Goal: Ask a question: Seek information or help from site administrators or community

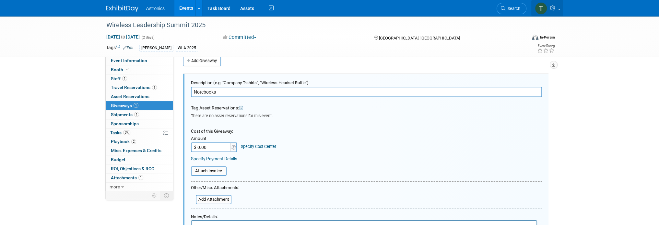
click at [558, 6] on link at bounding box center [547, 8] width 32 height 16
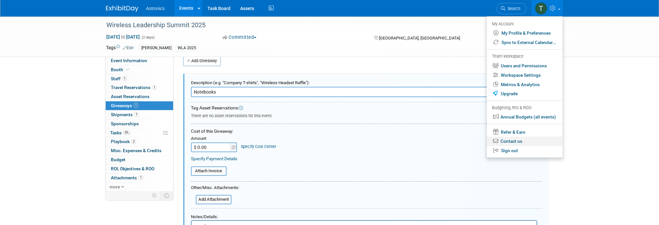
click at [512, 140] on link "Contact us" at bounding box center [525, 141] width 76 height 9
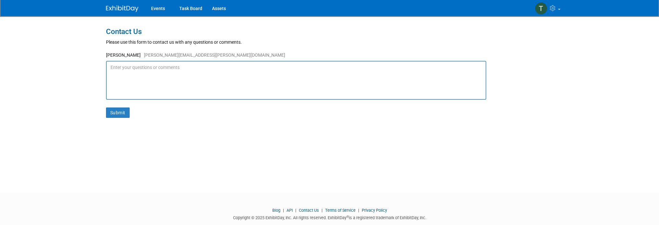
click at [148, 79] on textarea at bounding box center [296, 80] width 380 height 39
click at [115, 72] on textarea at bounding box center [296, 80] width 380 height 39
click at [113, 71] on textarea at bounding box center [296, 80] width 380 height 39
click at [110, 67] on textarea at bounding box center [296, 80] width 380 height 39
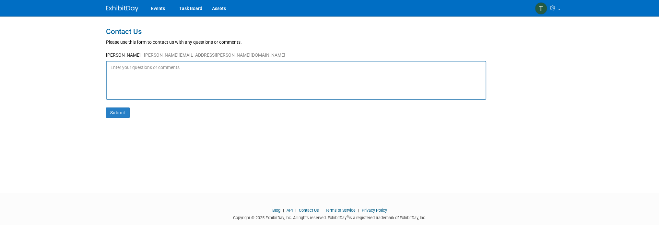
click at [118, 66] on textarea at bounding box center [296, 80] width 380 height 39
click at [110, 65] on textarea at bounding box center [296, 80] width 380 height 39
click at [197, 65] on textarea at bounding box center [296, 80] width 380 height 39
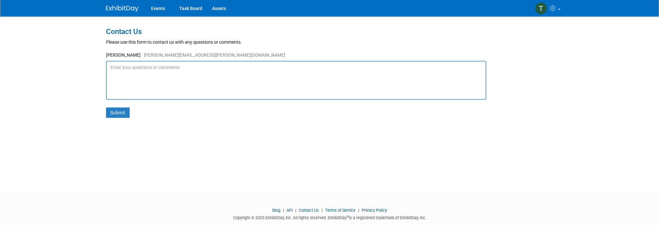
drag, startPoint x: 185, startPoint y: 66, endPoint x: 102, endPoint y: 65, distance: 82.7
click at [102, 65] on div "Contact Us Please use this form to contact us with any questions or comments. T…" at bounding box center [329, 98] width 457 height 165
click at [134, 72] on textarea at bounding box center [296, 80] width 380 height 39
click at [109, 66] on textarea at bounding box center [296, 80] width 380 height 39
type textarea "Do you have any upcoming specials? I would like the premium"
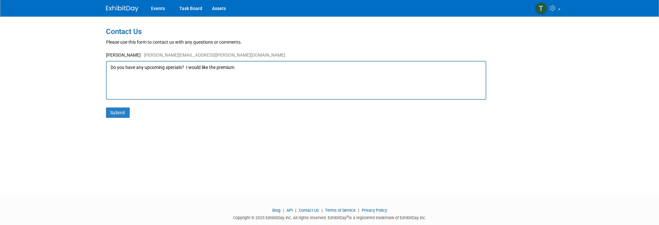
click at [255, 68] on textarea "Do you have any upcoming specials? I would like the premium" at bounding box center [296, 80] width 380 height 39
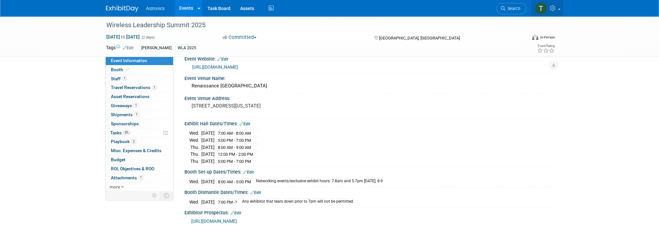
click at [556, 7] on icon at bounding box center [553, 8] width 7 height 6
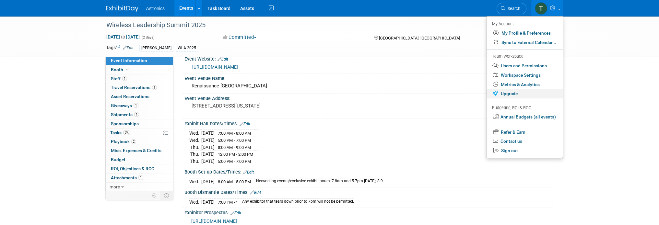
click at [506, 94] on link "Upgrade" at bounding box center [525, 93] width 76 height 9
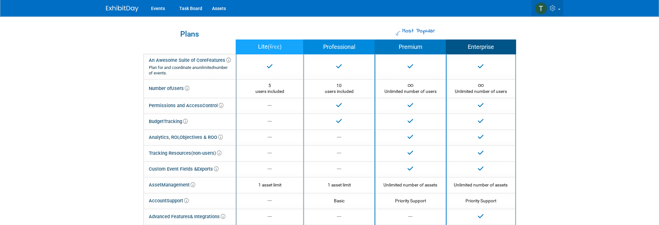
click at [559, 10] on link at bounding box center [547, 8] width 32 height 16
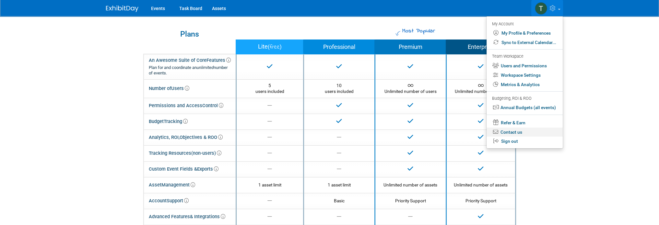
click at [505, 132] on link "Contact us" at bounding box center [525, 132] width 76 height 9
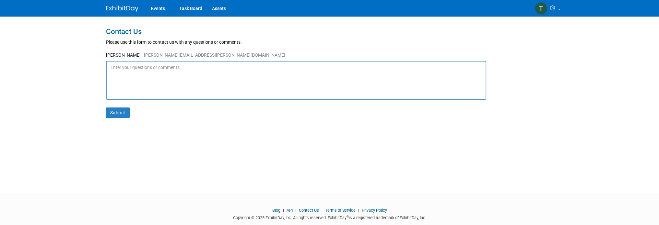
click at [170, 86] on textarea at bounding box center [296, 80] width 380 height 39
click at [166, 80] on textarea at bounding box center [296, 80] width 380 height 39
type textarea "I"
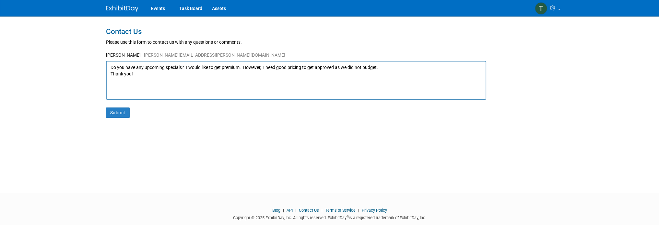
drag, startPoint x: 188, startPoint y: 87, endPoint x: 73, endPoint y: 63, distance: 117.3
click at [73, 63] on body "Events Task Board Assets My Account My Profile & Preferences Sync to External C…" at bounding box center [329, 112] width 659 height 225
click at [171, 85] on textarea "Do you have any upcoming specials? I would like to get premium. However, I need…" at bounding box center [296, 80] width 380 height 39
click at [159, 79] on textarea "Do you have any upcoming specials? I would like to get premium. However, I need…" at bounding box center [296, 80] width 380 height 39
drag, startPoint x: 149, startPoint y: 74, endPoint x: 137, endPoint y: 90, distance: 19.6
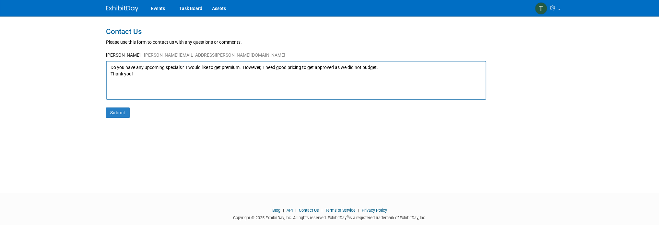
click at [137, 90] on textarea "Do you have any upcoming specials? I would like to get premium. However, I need…" at bounding box center [296, 80] width 380 height 39
drag, startPoint x: 137, startPoint y: 74, endPoint x: 100, endPoint y: 63, distance: 38.8
click at [100, 63] on body "Events Task Board Assets My Account My Profile & Preferences Sync to External C…" at bounding box center [329, 112] width 659 height 225
type textarea "Do you have any upcoming specials? I would like to get premium. However, I need…"
click at [141, 78] on textarea "Do you have any upcoming specials? I would like to get premium. However, I need…" at bounding box center [296, 80] width 380 height 39
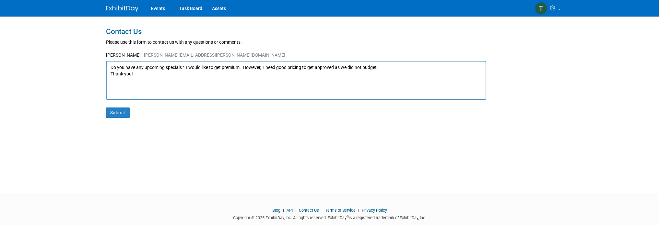
drag, startPoint x: 143, startPoint y: 72, endPoint x: 126, endPoint y: 84, distance: 20.6
click at [126, 84] on textarea "Do you have any upcoming specials? I would like to get premium. However, I need…" at bounding box center [296, 80] width 380 height 39
drag, startPoint x: 134, startPoint y: 78, endPoint x: 102, endPoint y: 66, distance: 34.0
click at [102, 66] on div "Contact Us Please use this form to contact us with any questions or comments. T…" at bounding box center [329, 98] width 457 height 165
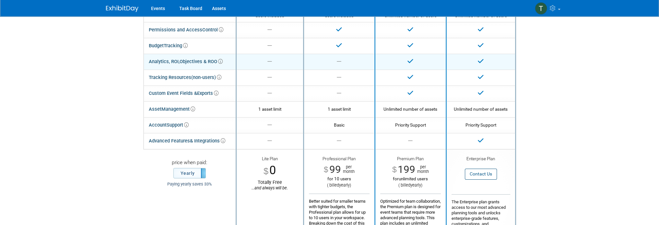
scroll to position [65, 0]
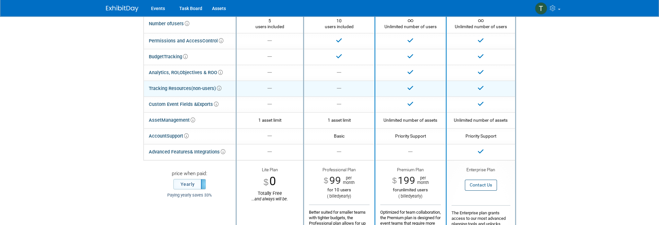
click at [194, 89] on span "(non-users)" at bounding box center [206, 89] width 30 height 6
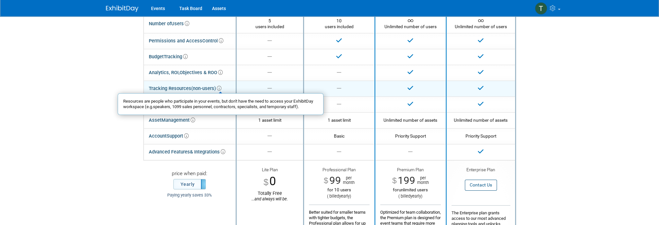
click at [219, 89] on icon at bounding box center [219, 88] width 5 height 5
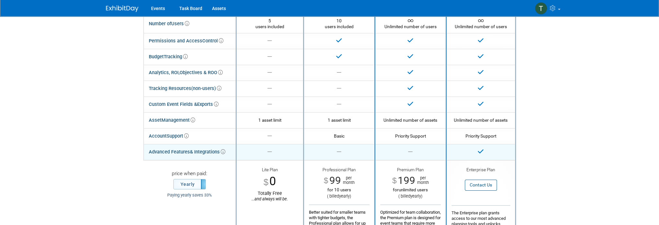
click at [223, 152] on icon at bounding box center [223, 152] width 5 height 5
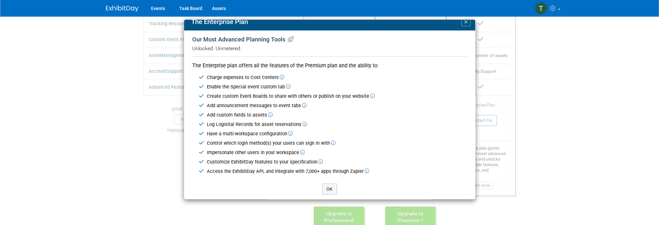
scroll to position [8, 0]
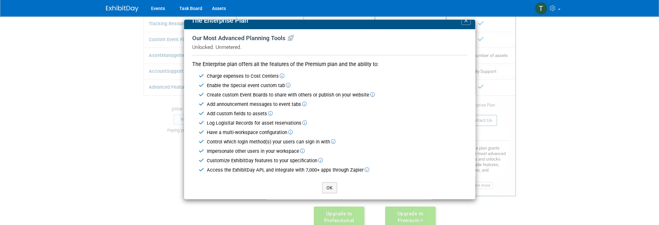
click at [464, 21] on span "×" at bounding box center [466, 20] width 5 height 9
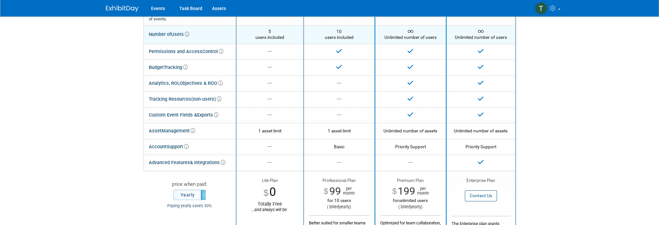
scroll to position [0, 0]
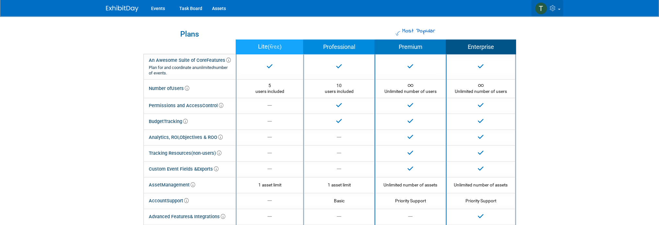
click at [559, 9] on span at bounding box center [559, 9] width 3 height 1
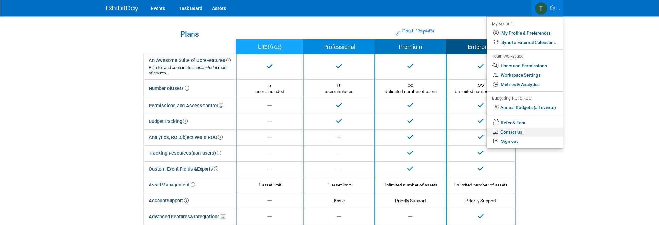
click at [510, 132] on link "Contact us" at bounding box center [525, 132] width 76 height 9
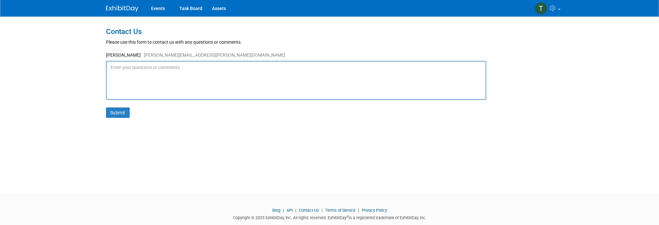
click at [132, 72] on textarea at bounding box center [296, 80] width 380 height 39
drag, startPoint x: 128, startPoint y: 70, endPoint x: 110, endPoint y: 69, distance: 18.2
click at [110, 69] on textarea at bounding box center [296, 80] width 380 height 39
click at [132, 80] on textarea at bounding box center [296, 80] width 380 height 39
click at [123, 71] on textarea at bounding box center [296, 80] width 380 height 39
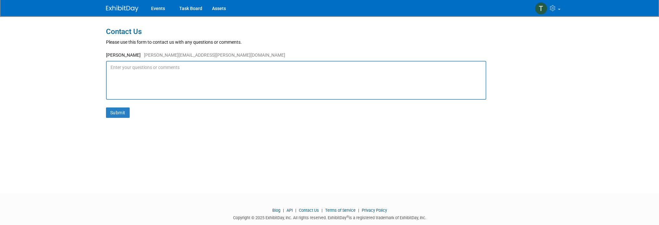
click at [116, 73] on textarea at bounding box center [296, 80] width 380 height 39
click at [129, 70] on textarea at bounding box center [296, 80] width 380 height 39
click at [133, 70] on textarea at bounding box center [296, 80] width 380 height 39
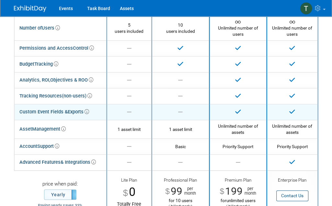
scroll to position [65, 0]
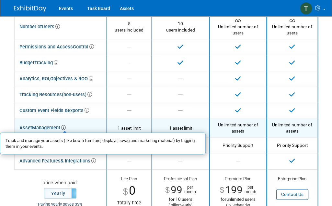
click at [63, 127] on icon at bounding box center [63, 127] width 5 height 5
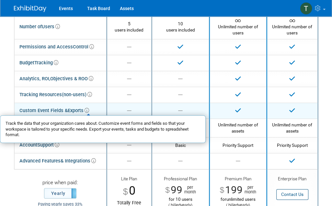
click at [88, 110] on icon at bounding box center [87, 110] width 5 height 5
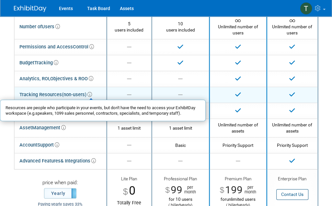
click at [91, 96] on icon at bounding box center [90, 94] width 5 height 5
click at [92, 92] on icon at bounding box center [90, 94] width 5 height 5
click at [89, 95] on icon at bounding box center [90, 94] width 5 height 5
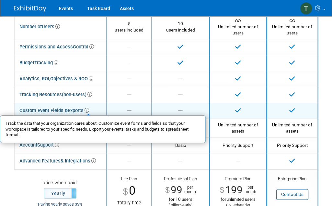
click at [88, 109] on icon at bounding box center [87, 110] width 5 height 5
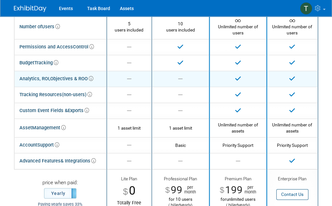
click at [60, 71] on td "Analytics, ROI, Objectives & ROO" at bounding box center [60, 79] width 93 height 16
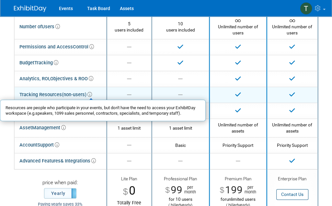
click at [92, 93] on icon at bounding box center [90, 94] width 5 height 5
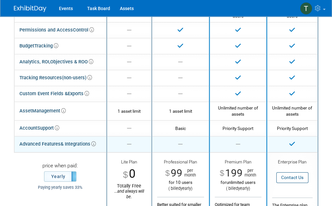
scroll to position [97, 0]
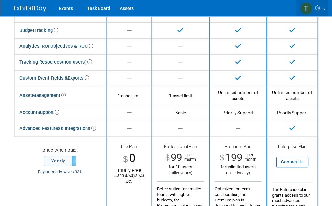
click at [326, 10] on link at bounding box center [313, 8] width 32 height 16
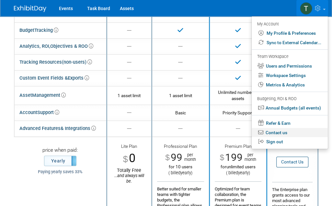
click at [268, 133] on link "Contact us" at bounding box center [290, 132] width 76 height 9
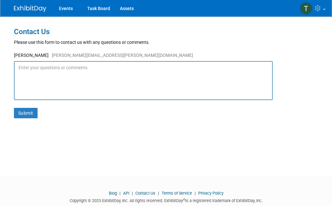
click at [77, 74] on textarea at bounding box center [143, 80] width 259 height 39
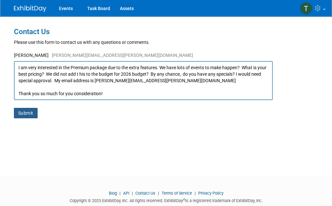
type textarea "I am very interested in the Premium package due to the extra features. We have …"
click at [31, 114] on button "Submit" at bounding box center [26, 113] width 24 height 10
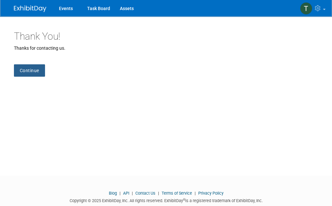
click at [37, 70] on link "Continue" at bounding box center [29, 70] width 31 height 12
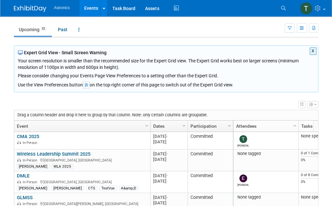
scroll to position [32, 0]
